Goal: Find specific page/section: Find specific page/section

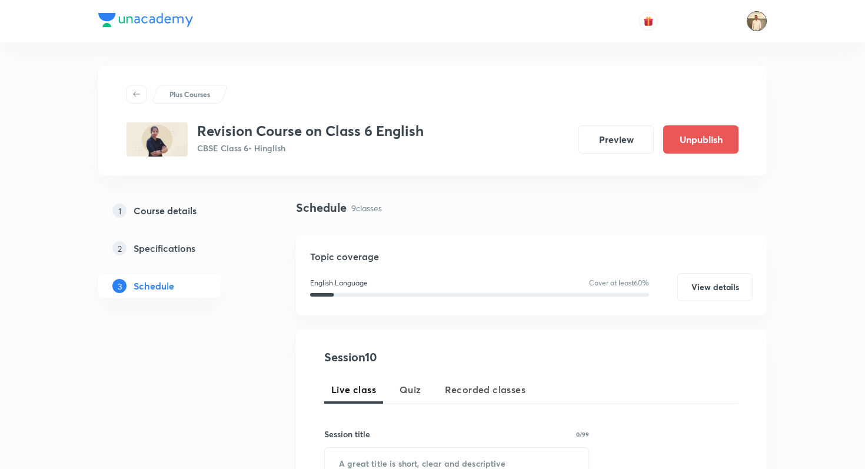
click at [757, 18] on img at bounding box center [756, 21] width 20 height 20
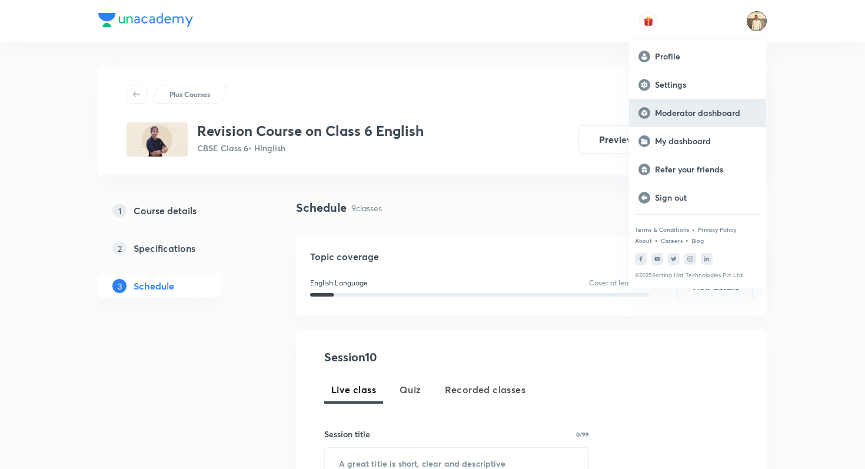
click at [712, 115] on p "Moderator dashboard" at bounding box center [706, 113] width 102 height 11
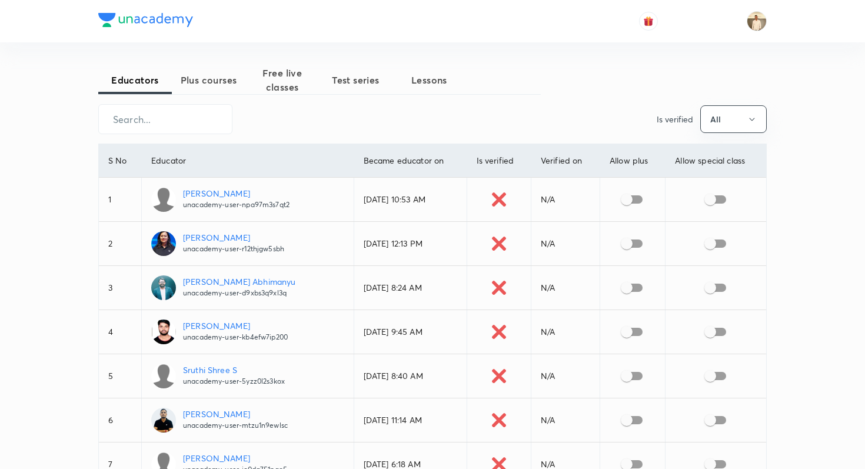
click at [214, 85] on span "Plus courses" at bounding box center [209, 80] width 74 height 14
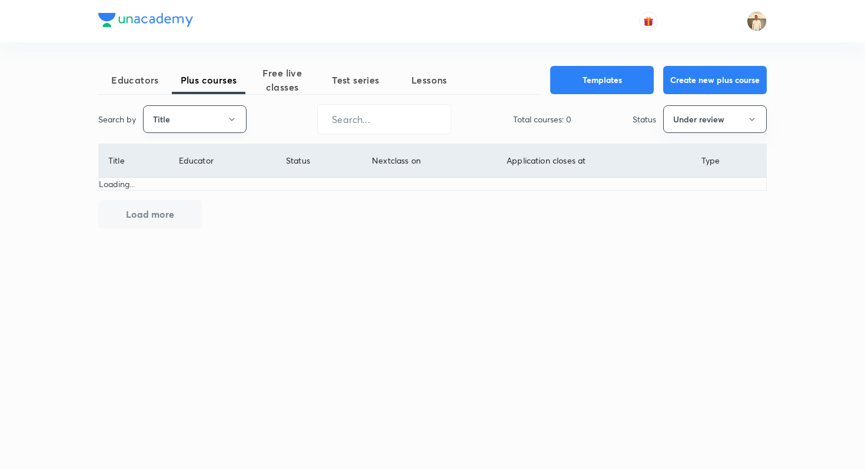
click at [176, 120] on button "Title" at bounding box center [195, 119] width 104 height 28
click at [185, 174] on span "Username" at bounding box center [195, 177] width 88 height 12
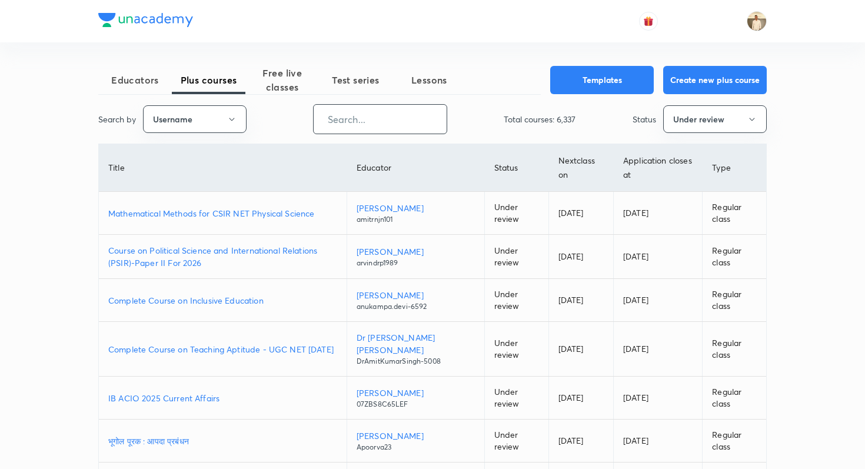
click at [340, 121] on input "text" at bounding box center [380, 119] width 133 height 30
paste input "puneetsir"
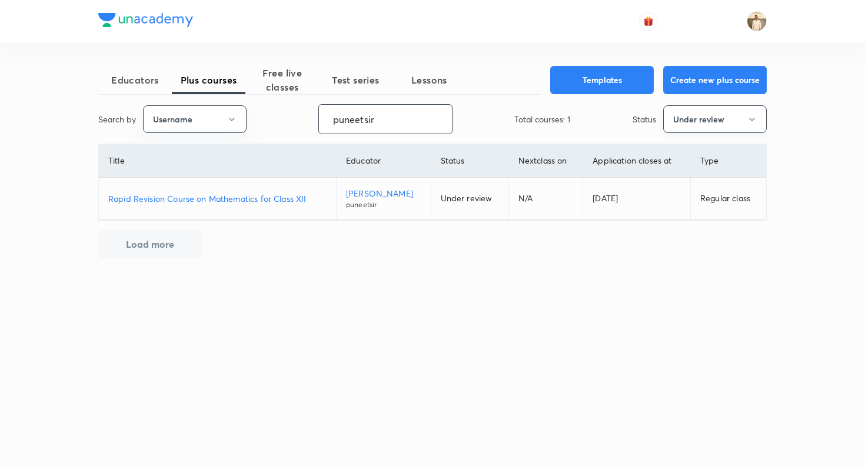
type input "puneetsir"
click at [674, 113] on button "Under review" at bounding box center [715, 119] width 104 height 28
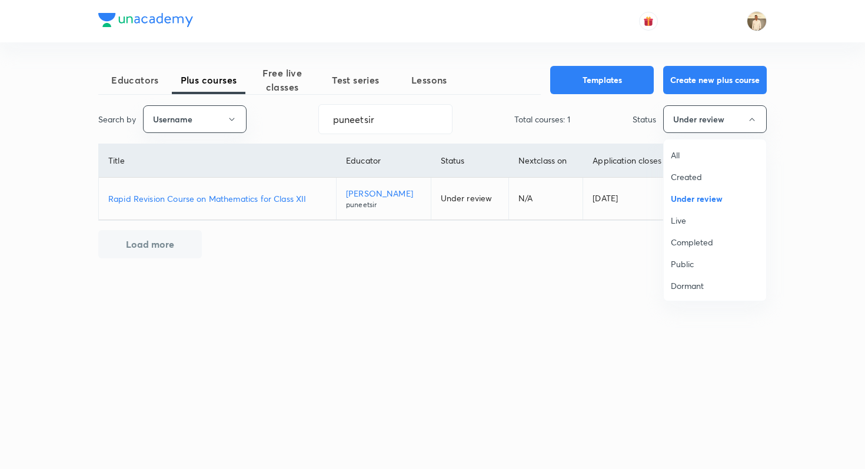
click at [689, 216] on span "Live" at bounding box center [715, 220] width 88 height 12
